Goal: Information Seeking & Learning: Learn about a topic

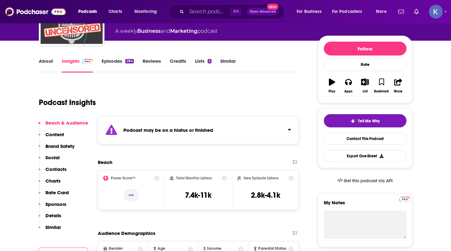
scroll to position [52, 0]
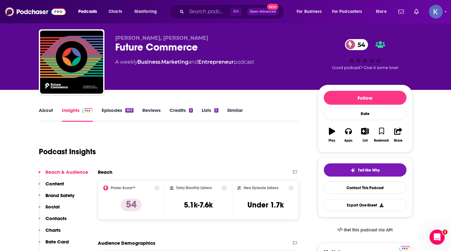
scroll to position [13, 0]
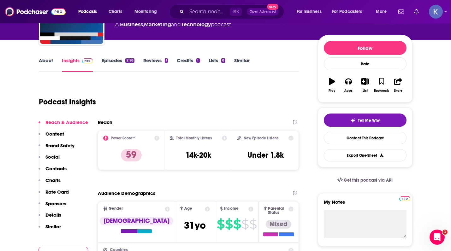
click at [46, 57] on link "About" at bounding box center [46, 64] width 14 height 15
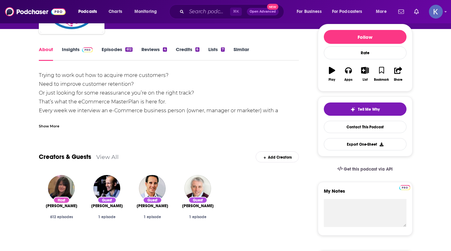
scroll to position [75, 0]
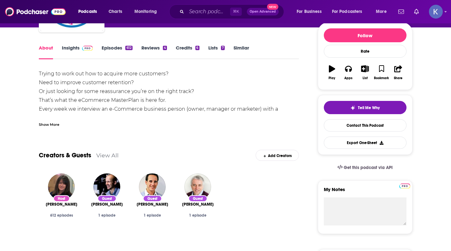
click at [44, 125] on div "Show More" at bounding box center [49, 124] width 21 height 6
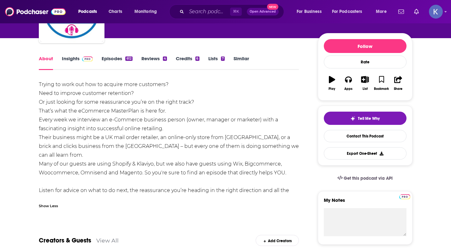
scroll to position [55, 0]
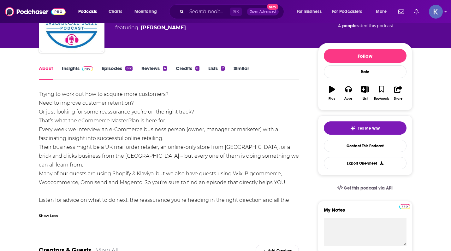
click at [72, 68] on link "Insights" at bounding box center [77, 72] width 31 height 15
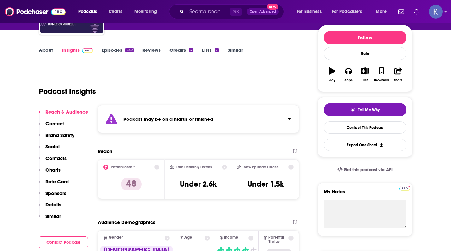
scroll to position [76, 0]
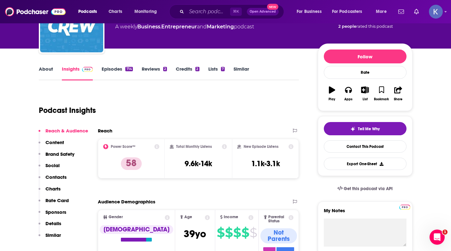
scroll to position [51, 0]
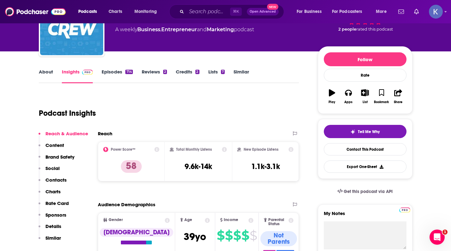
click at [44, 71] on link "About" at bounding box center [46, 76] width 14 height 15
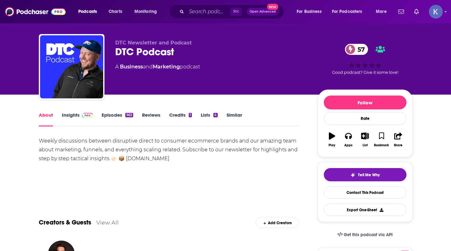
scroll to position [3, 0]
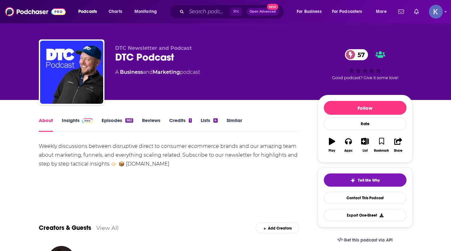
click at [69, 121] on link "Insights" at bounding box center [77, 124] width 31 height 15
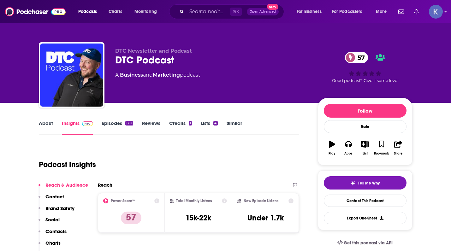
scroll to position [21, 0]
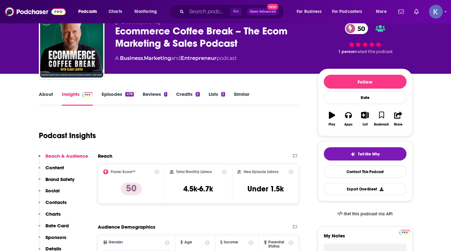
scroll to position [30, 0]
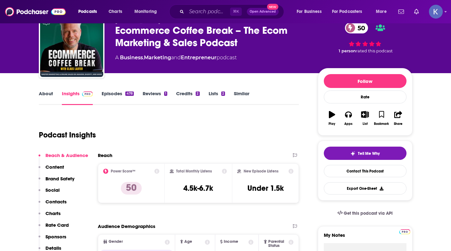
click at [41, 94] on link "About" at bounding box center [46, 98] width 14 height 15
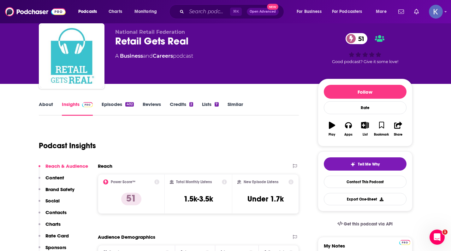
scroll to position [21, 0]
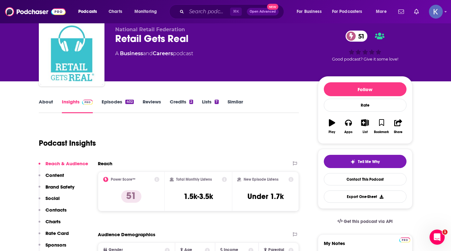
click at [41, 102] on link "About" at bounding box center [46, 106] width 14 height 15
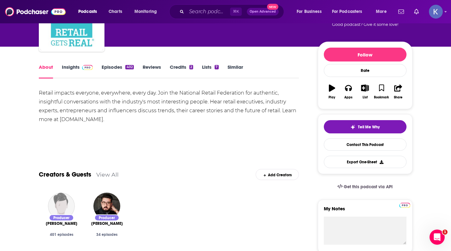
scroll to position [56, 0]
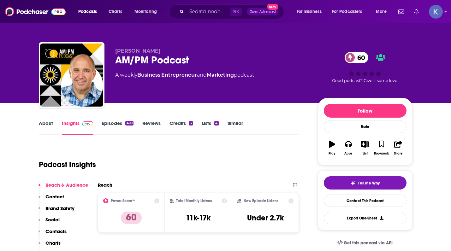
scroll to position [39, 0]
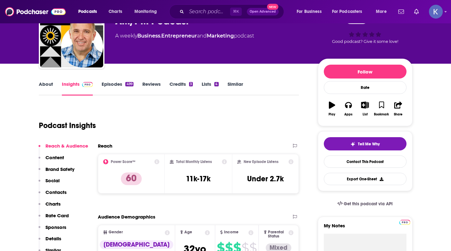
click at [47, 84] on link "About" at bounding box center [46, 88] width 14 height 15
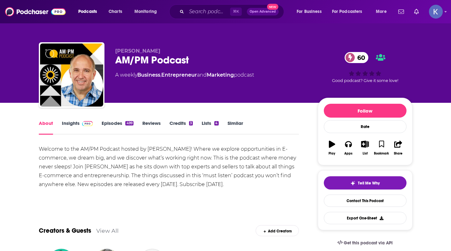
click at [142, 168] on div "Welcome to the AM/PM Podcast hosted by [PERSON_NAME]! Where we explore opportun…" at bounding box center [169, 167] width 260 height 44
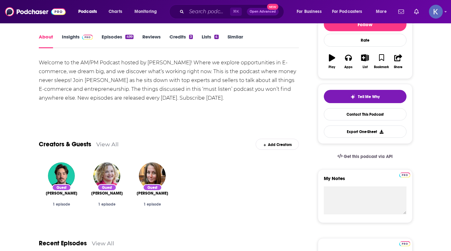
scroll to position [68, 0]
